Goal: Information Seeking & Learning: Learn about a topic

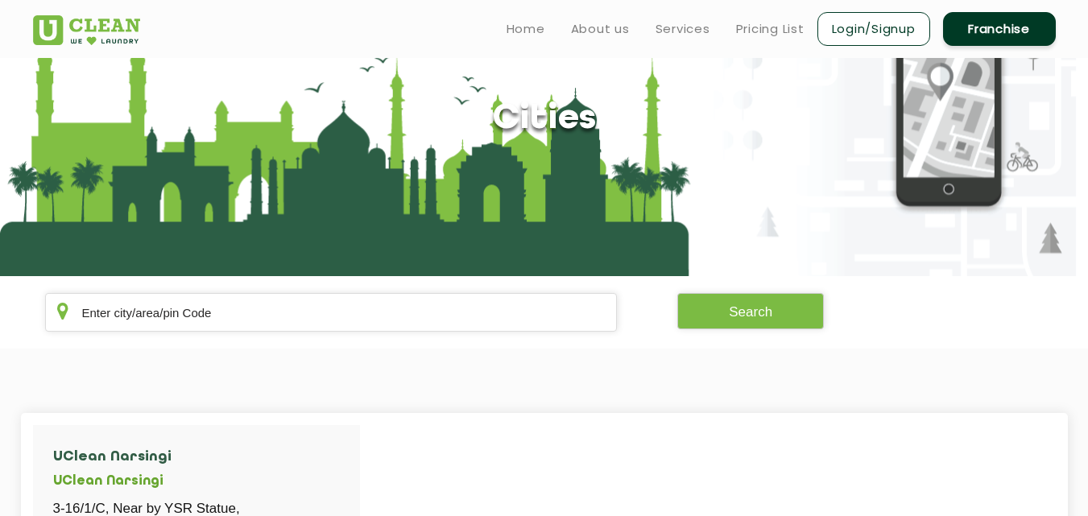
scroll to position [64, 0]
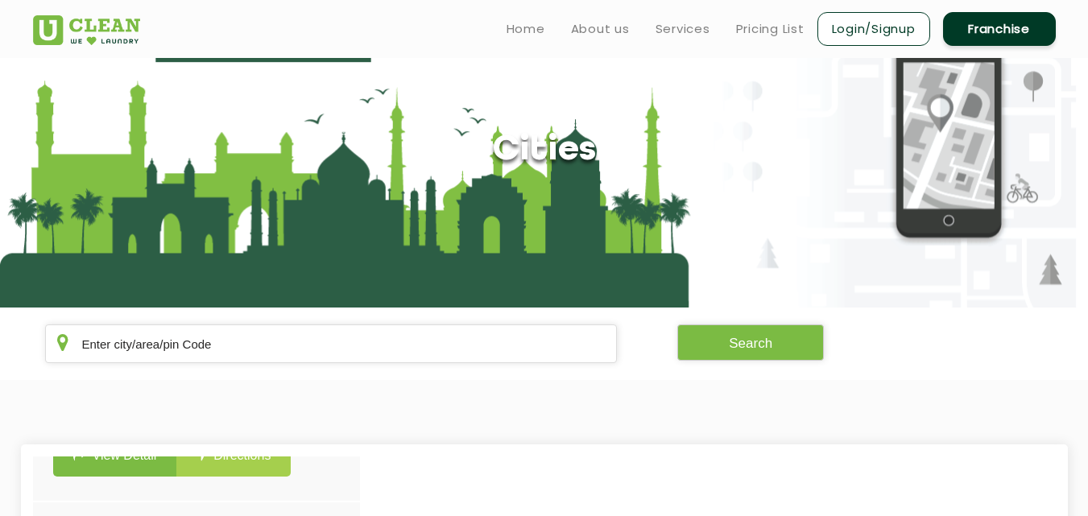
click at [981, 14] on link "Franchise" at bounding box center [999, 29] width 113 height 34
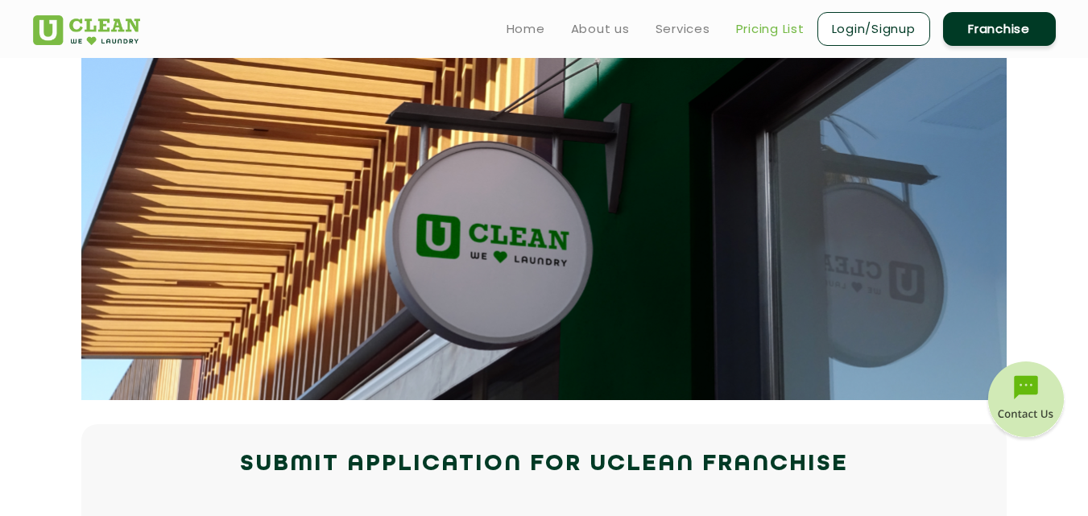
click at [761, 28] on link "Pricing List" at bounding box center [770, 28] width 68 height 19
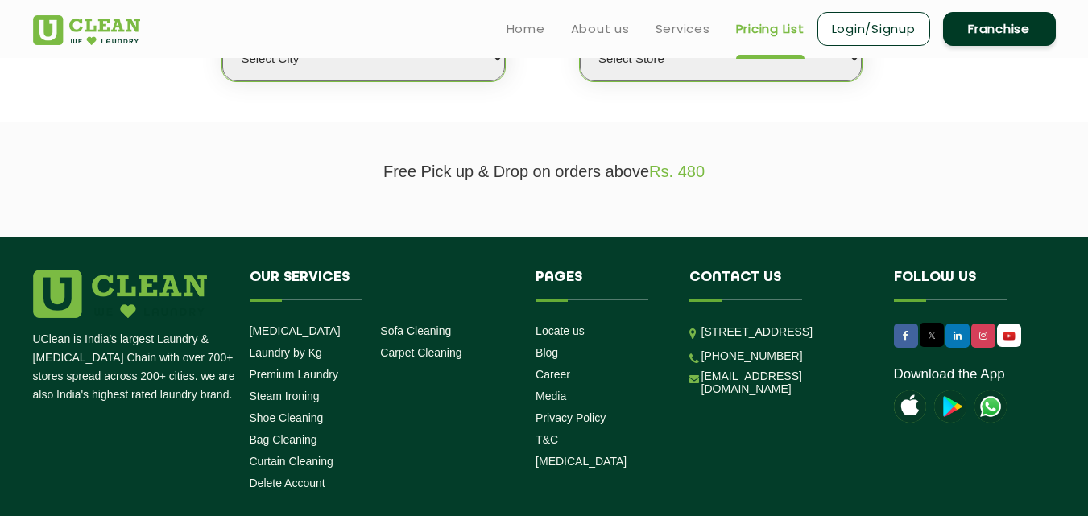
scroll to position [403, 0]
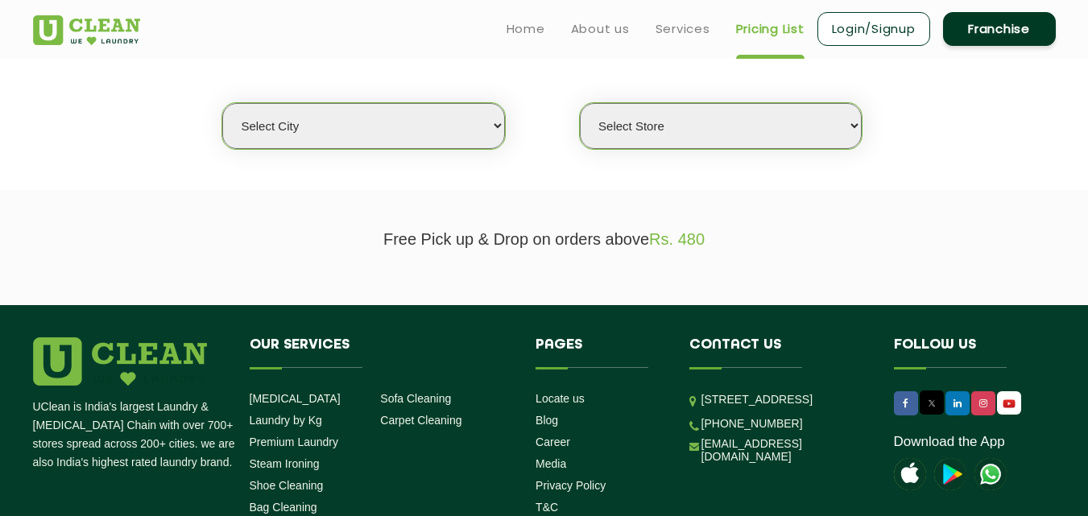
click at [418, 118] on select "Select city [GEOGRAPHIC_DATA] [GEOGRAPHIC_DATA] [GEOGRAPHIC_DATA] [GEOGRAPHIC_D…" at bounding box center [363, 126] width 282 height 46
select select "67"
click at [379, 143] on select "Select city [GEOGRAPHIC_DATA] [GEOGRAPHIC_DATA] [GEOGRAPHIC_DATA] [GEOGRAPHIC_D…" at bounding box center [363, 126] width 282 height 46
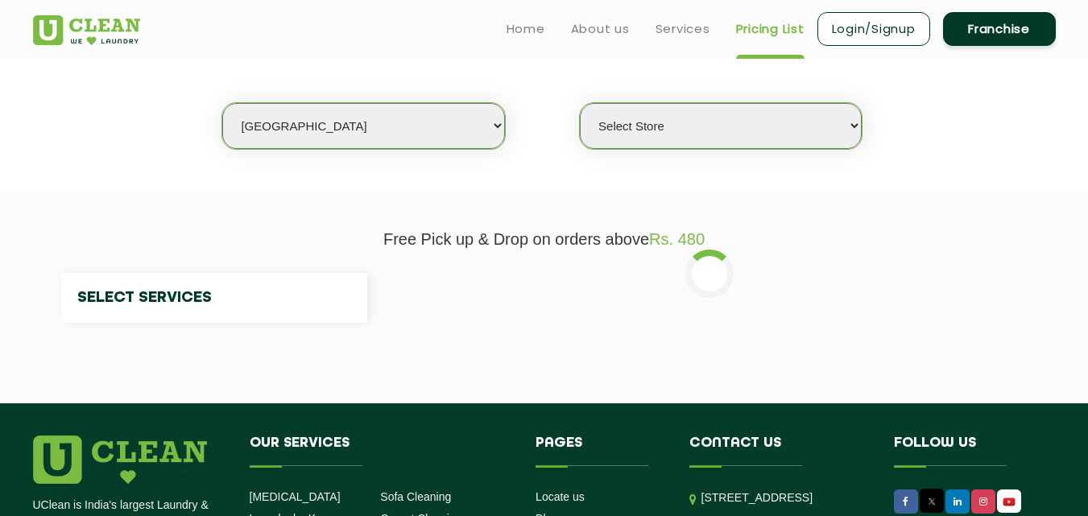
select select "0"
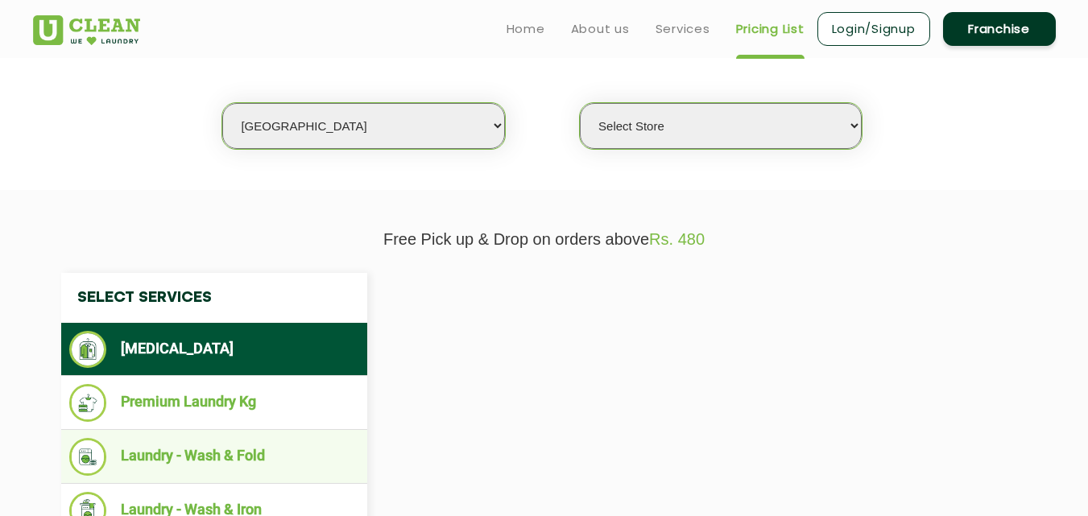
click at [291, 430] on ul "Laundry - Wash & Fold" at bounding box center [214, 457] width 306 height 54
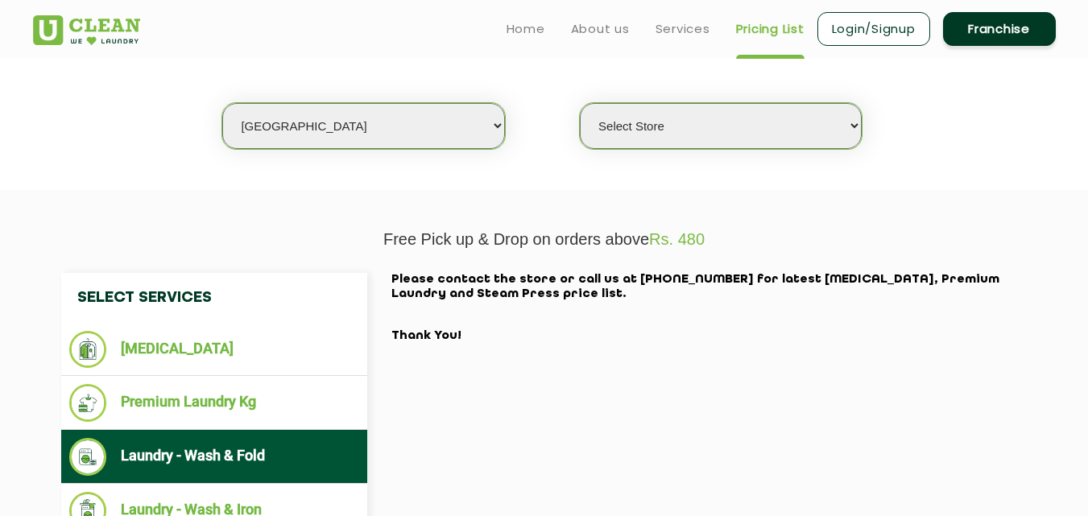
click at [281, 458] on li "Laundry - Wash & Fold" at bounding box center [214, 457] width 290 height 38
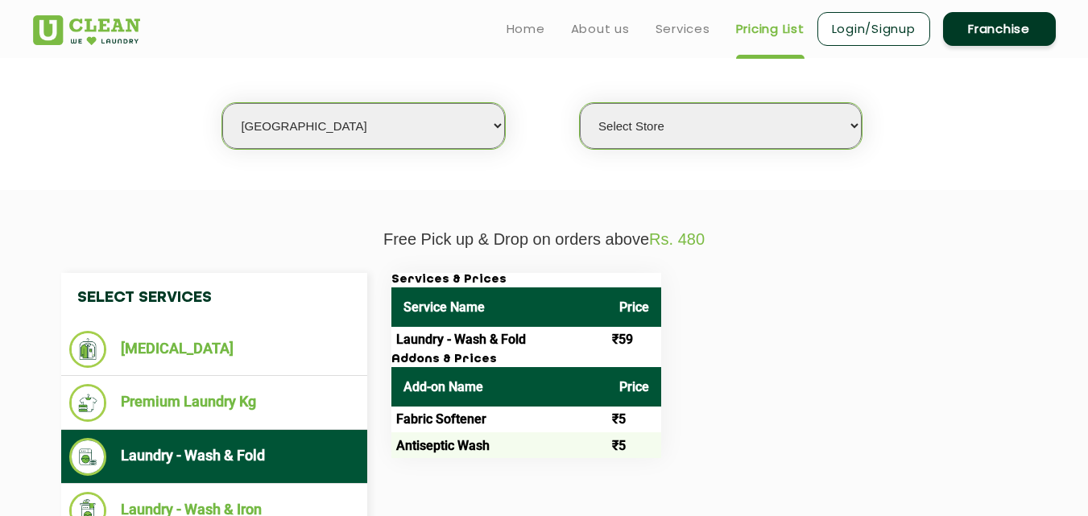
click at [522, 466] on div "Select Services [MEDICAL_DATA] Premium Laundry Kg Laundry - Wash & Fold Laundry…" at bounding box center [544, 432] width 991 height 319
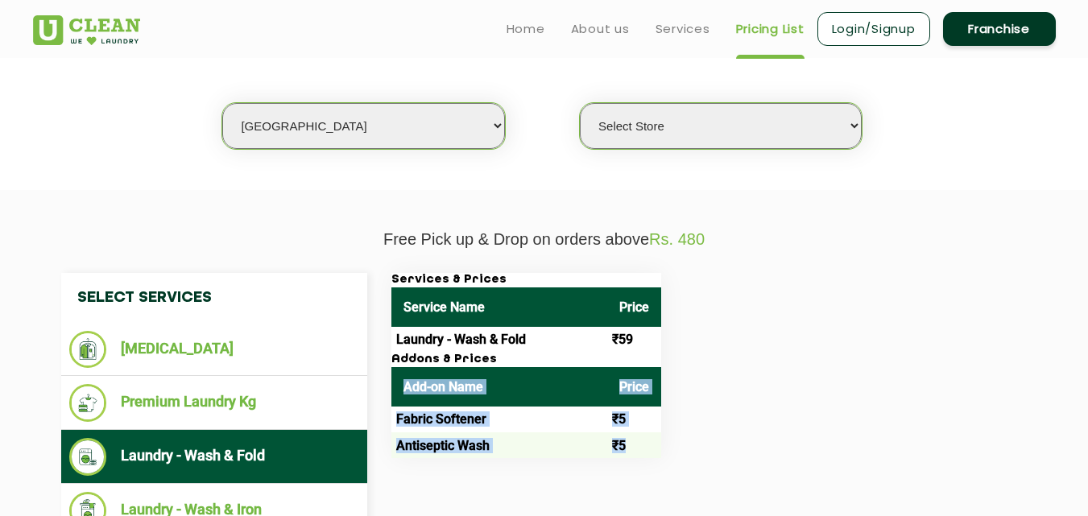
click at [522, 466] on div "Select Services [MEDICAL_DATA] Premium Laundry Kg Laundry - Wash & Fold Laundry…" at bounding box center [544, 432] width 991 height 319
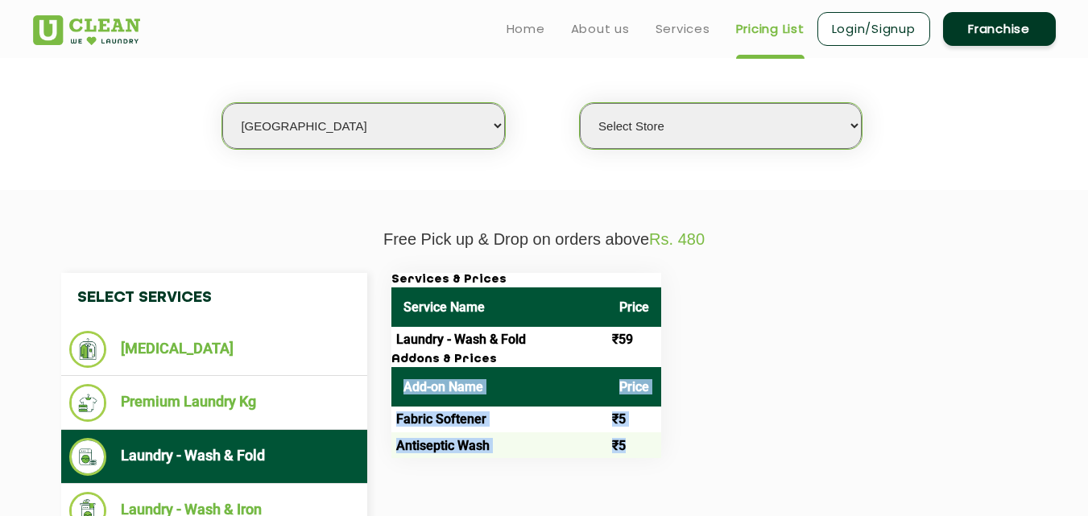
click at [522, 466] on div "Select Services [MEDICAL_DATA] Premium Laundry Kg Laundry - Wash & Fold Laundry…" at bounding box center [544, 432] width 991 height 319
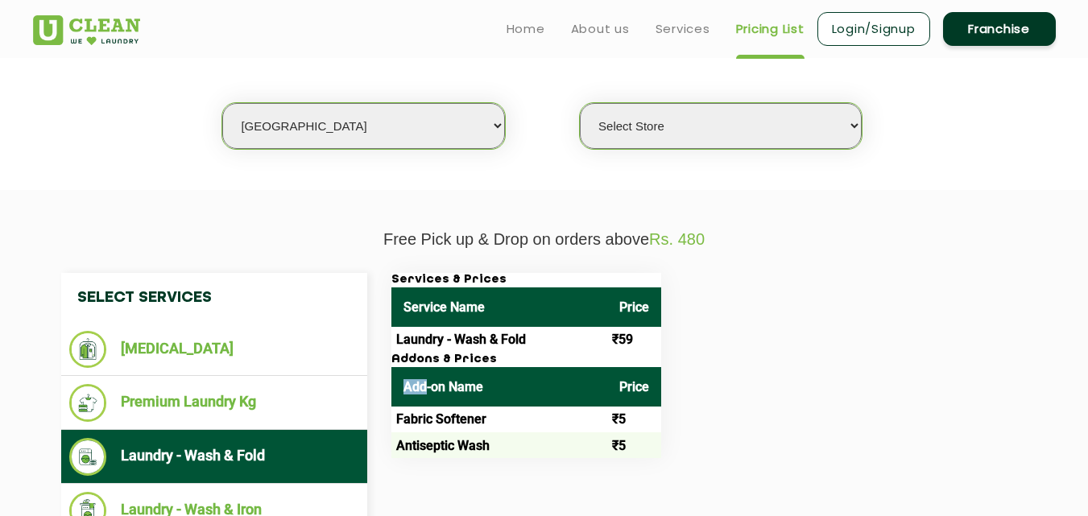
click at [522, 466] on div "Select Services [MEDICAL_DATA] Premium Laundry Kg Laundry - Wash & Fold Laundry…" at bounding box center [544, 432] width 991 height 319
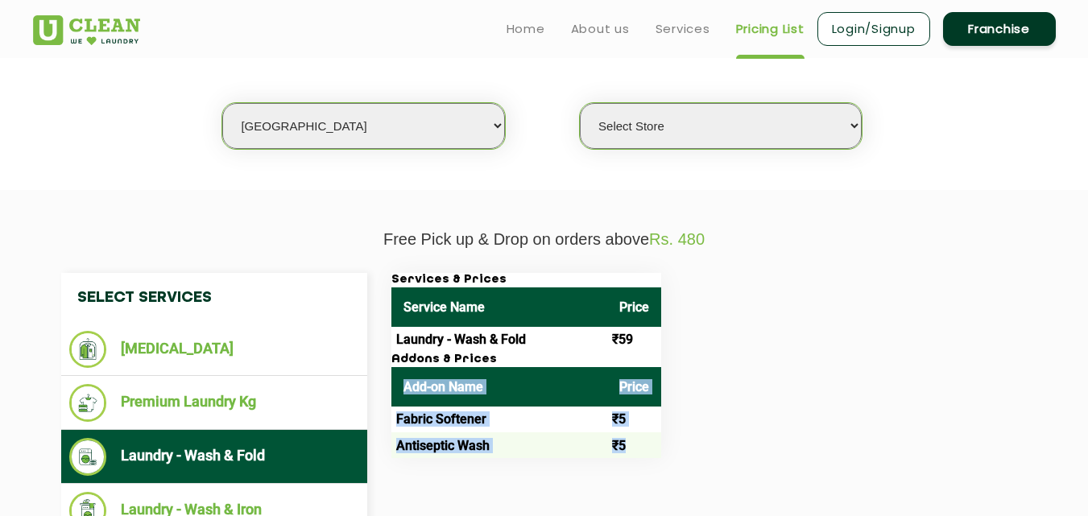
click at [522, 466] on div "Select Services [MEDICAL_DATA] Premium Laundry Kg Laundry - Wash & Fold Laundry…" at bounding box center [544, 432] width 991 height 319
